Goal: Find specific page/section: Find specific page/section

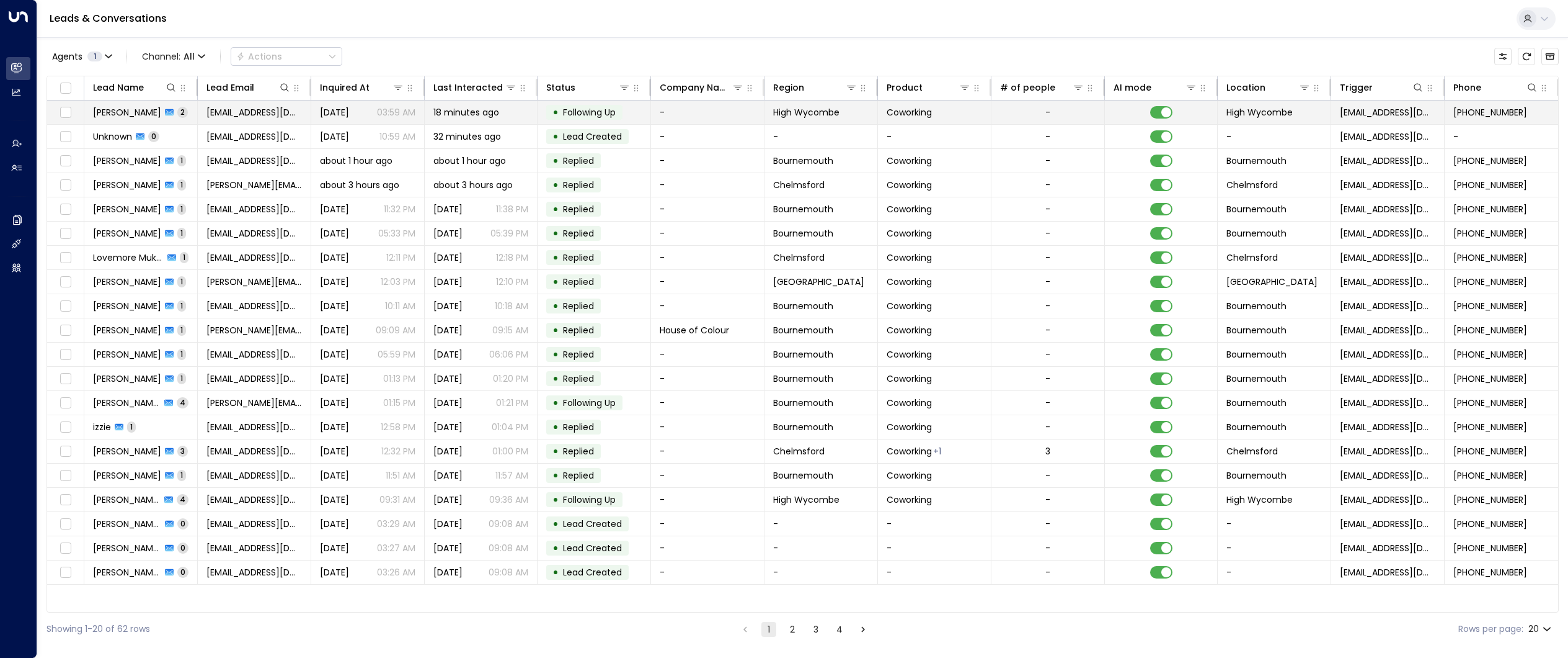
click at [134, 113] on span "[PERSON_NAME]" at bounding box center [127, 112] width 68 height 12
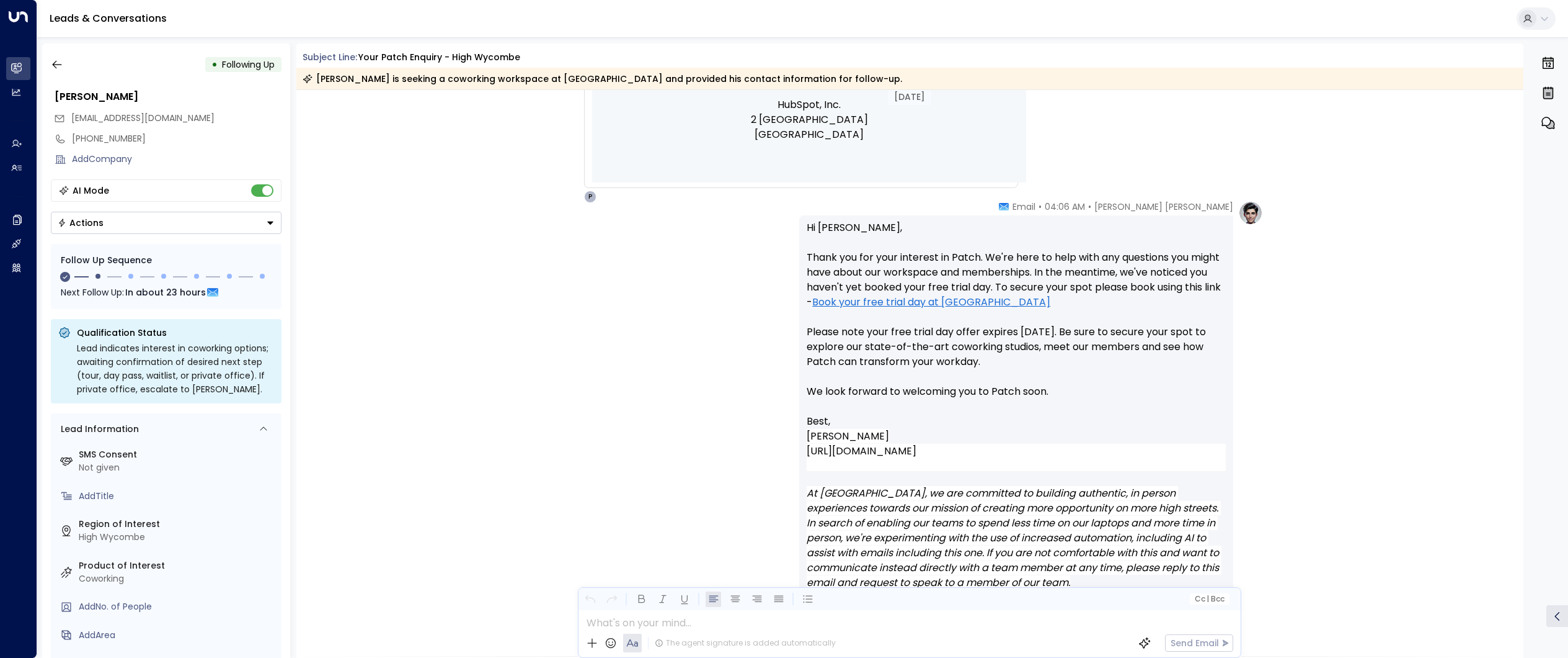
scroll to position [735, 0]
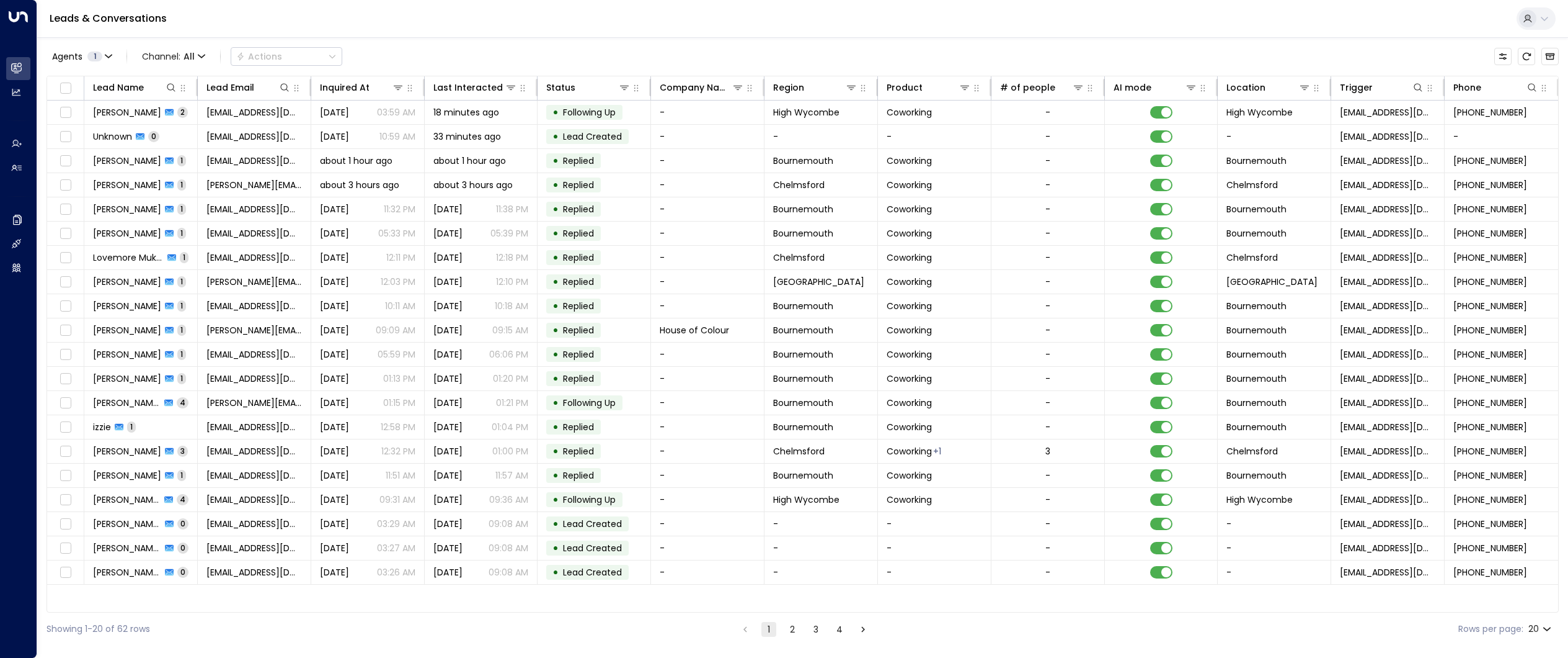
click at [792, 621] on li "2" at bounding box center [792, 629] width 16 height 16
click at [795, 633] on button "2" at bounding box center [792, 629] width 15 height 15
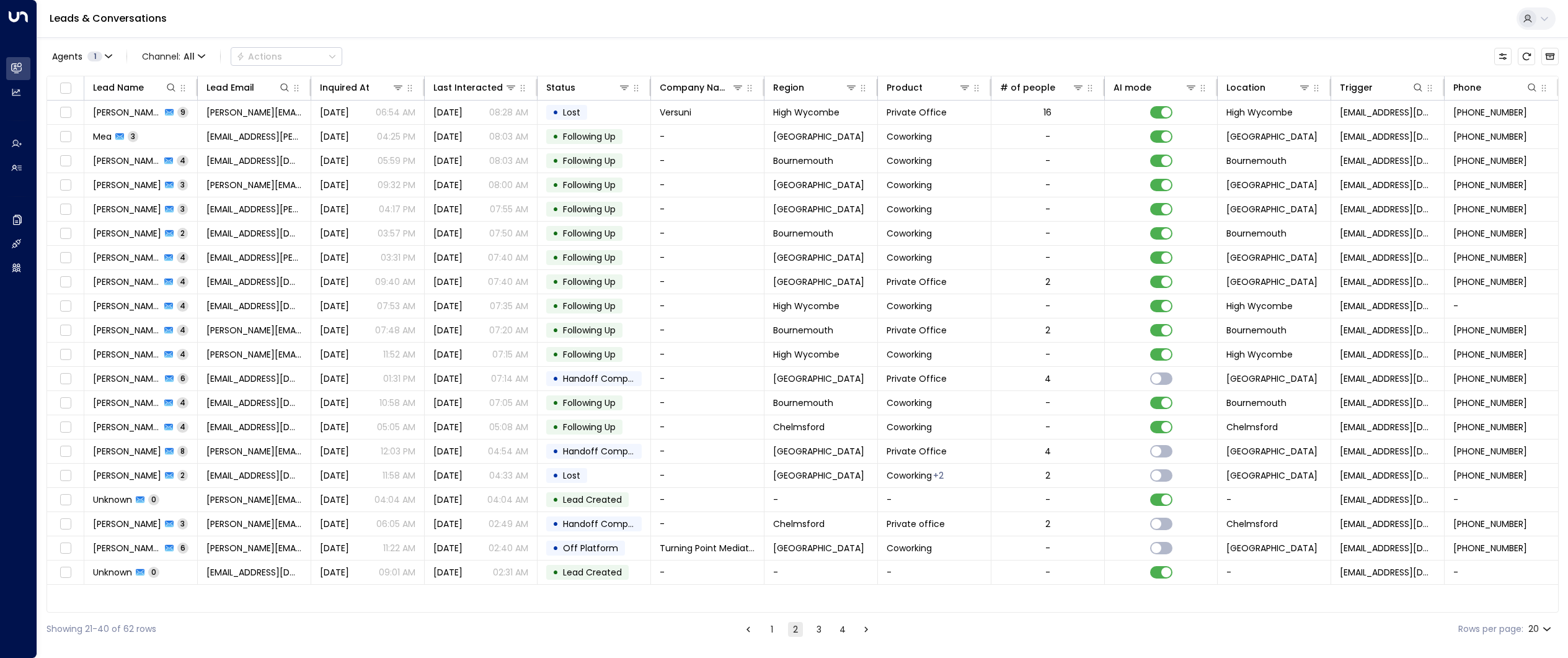
click at [825, 634] on li "3" at bounding box center [819, 629] width 16 height 16
click at [818, 627] on button "3" at bounding box center [819, 629] width 15 height 15
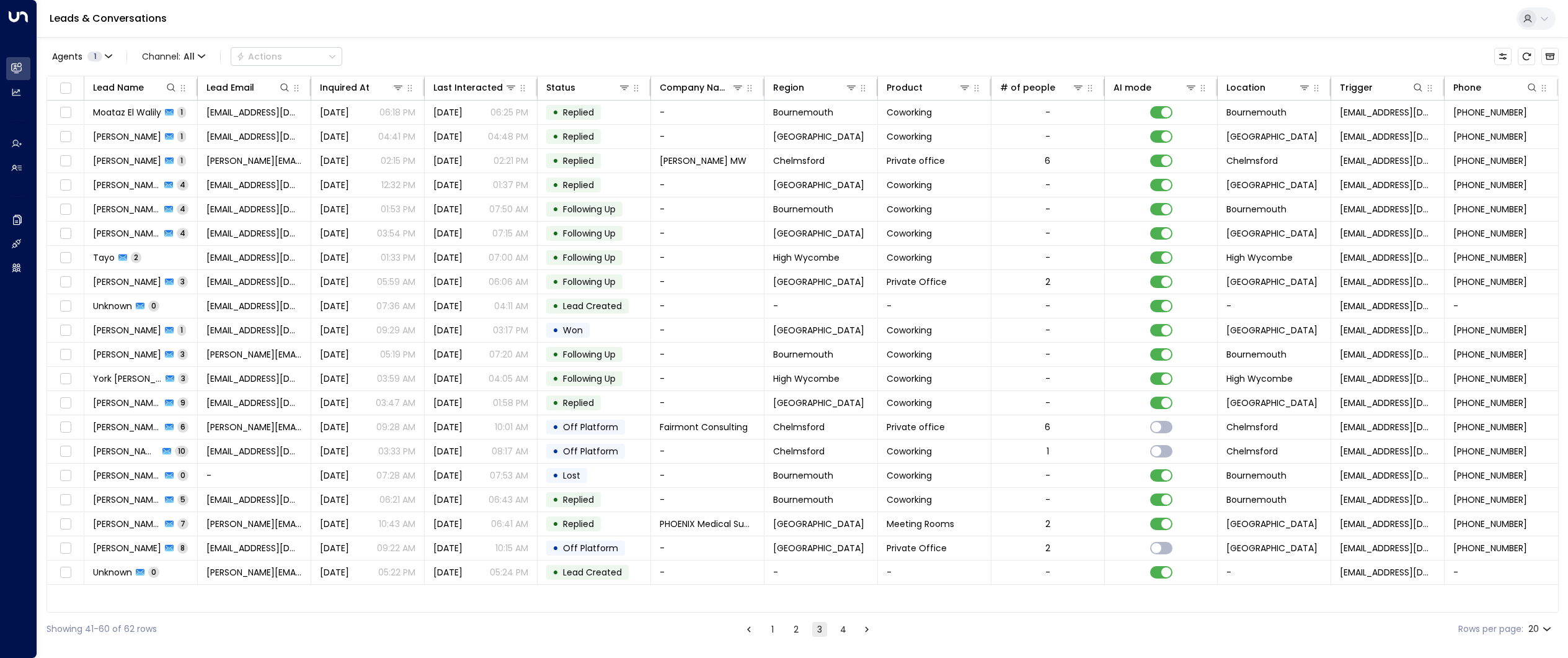
click at [771, 627] on button "1" at bounding box center [772, 629] width 15 height 15
